Goal: Find specific page/section: Find specific page/section

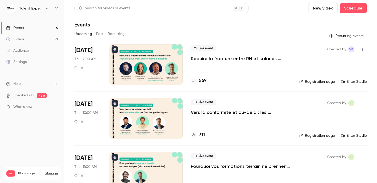
click at [99, 31] on button "Past" at bounding box center [99, 34] width 7 height 8
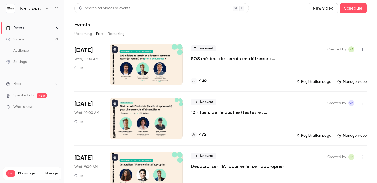
click at [82, 35] on button "Upcoming" at bounding box center [83, 34] width 18 height 8
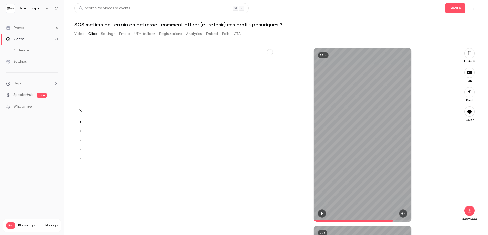
scroll to position [178, 0]
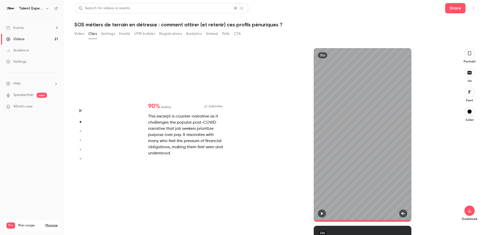
click at [36, 26] on link "Events 6" at bounding box center [32, 27] width 64 height 11
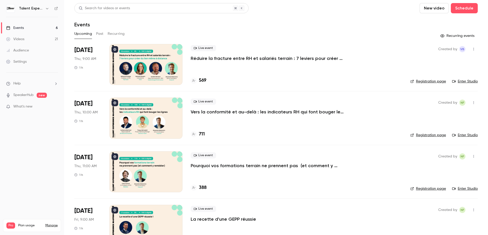
click at [96, 32] on button "Past" at bounding box center [99, 34] width 7 height 8
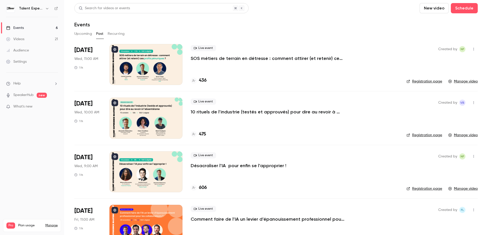
click at [429, 80] on link "Registration page" at bounding box center [425, 81] width 36 height 5
